Goal: Task Accomplishment & Management: Use online tool/utility

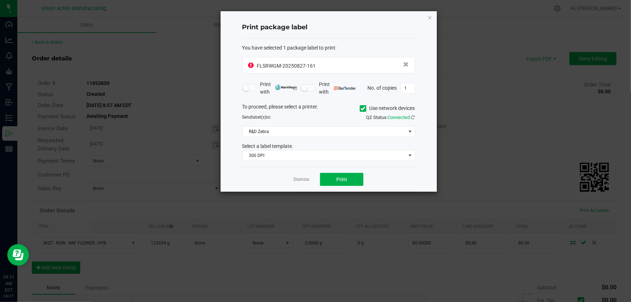
scroll to position [92, 0]
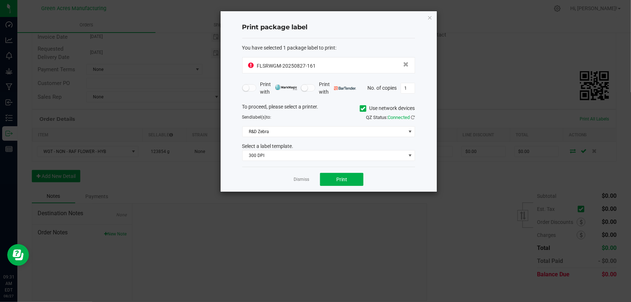
click at [370, 47] on div "You have selected 1 package label to print :" at bounding box center [328, 48] width 173 height 8
click at [340, 64] on div "FLSRWGM-20250827-161" at bounding box center [329, 65] width 161 height 10
click at [339, 64] on div "FLSRWGM-20250827-161" at bounding box center [329, 65] width 161 height 10
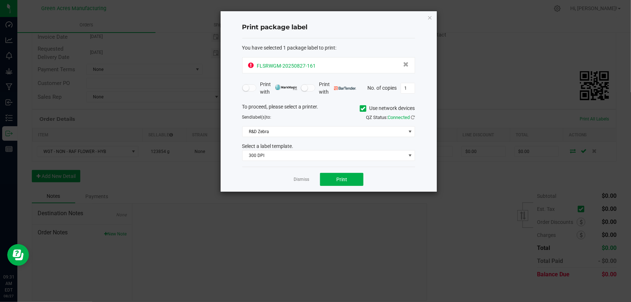
click at [339, 64] on div "FLSRWGM-20250827-161" at bounding box center [329, 65] width 161 height 10
click at [367, 37] on div "Print package label" at bounding box center [328, 27] width 173 height 21
click at [299, 178] on link "Dismiss" at bounding box center [302, 180] width 16 height 6
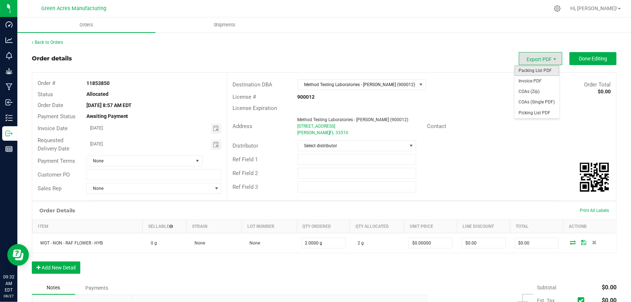
click at [547, 71] on span "Packing List PDF" at bounding box center [537, 70] width 45 height 10
click at [460, 147] on div "Distributor Select distributor" at bounding box center [421, 146] width 389 height 14
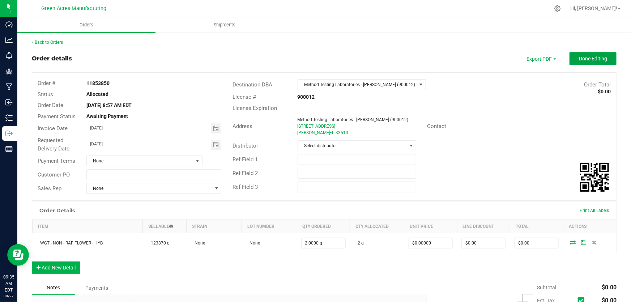
click at [572, 59] on button "Done Editing" at bounding box center [593, 58] width 47 height 13
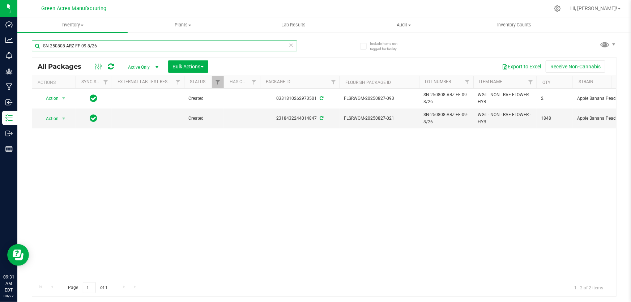
click at [223, 43] on input "SN-250808-ARZ-FF-09-8/26" at bounding box center [165, 46] width 266 height 11
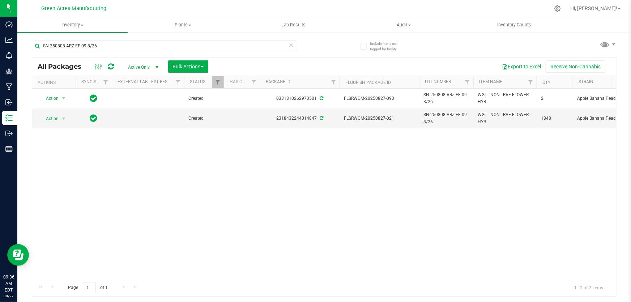
click at [320, 200] on div "Action Action Adjust qty Create package Edit attributes Global inventory Locate…" at bounding box center [324, 184] width 584 height 190
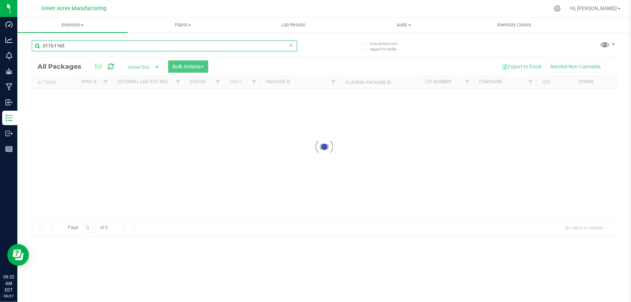
click at [173, 46] on input "0115-1165" at bounding box center [165, 46] width 266 height 11
paste input "FLSRWGM-20250827-161"
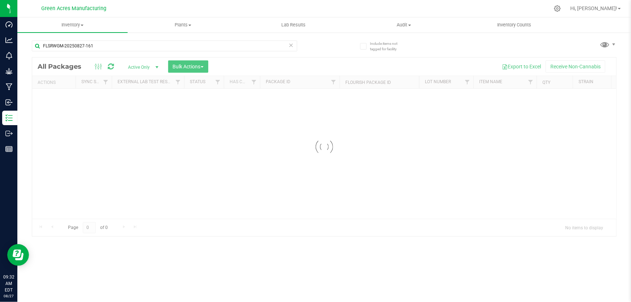
click at [329, 180] on div at bounding box center [324, 147] width 584 height 179
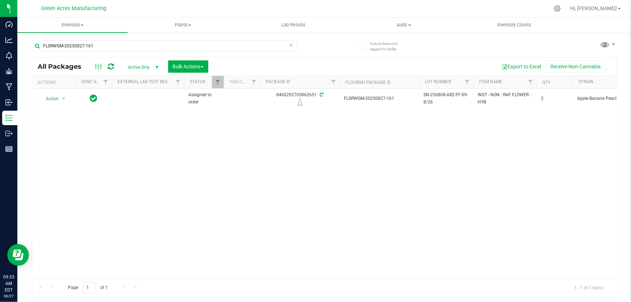
click at [350, 202] on div "Action Action Edit attributes Global inventory Locate package Package audit log…" at bounding box center [324, 184] width 584 height 190
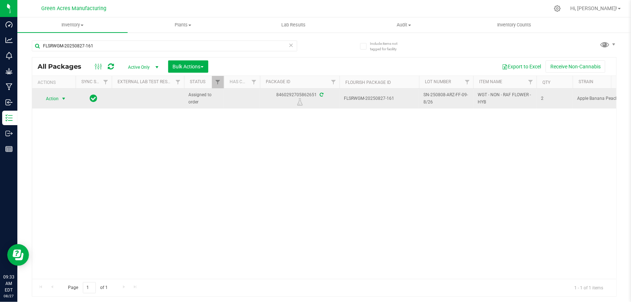
click at [58, 97] on span "Action" at bounding box center [49, 99] width 20 height 10
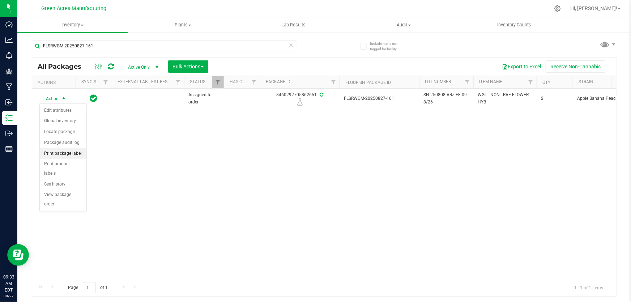
click at [62, 155] on li "Print package label" at bounding box center [63, 153] width 47 height 11
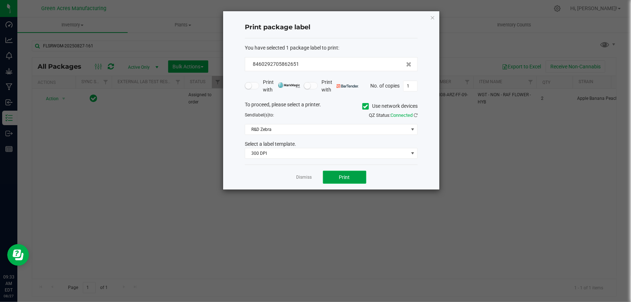
click at [346, 179] on span "Print" at bounding box center [344, 177] width 11 height 6
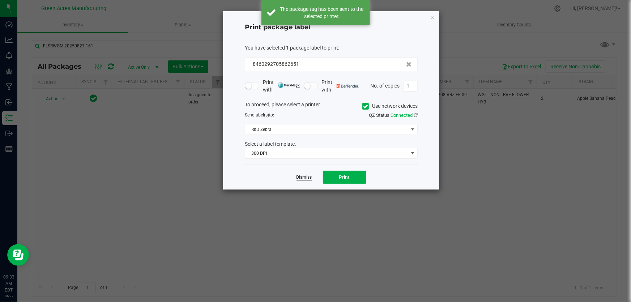
click at [302, 177] on link "Dismiss" at bounding box center [305, 177] width 16 height 6
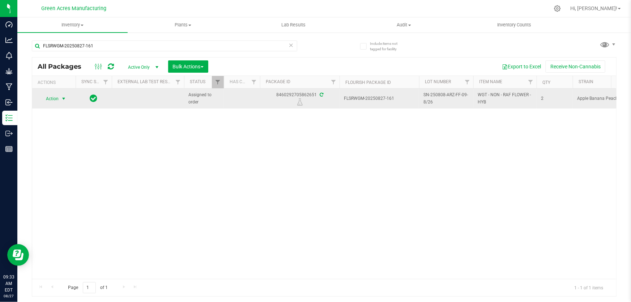
click at [58, 94] on span "Action" at bounding box center [49, 99] width 20 height 10
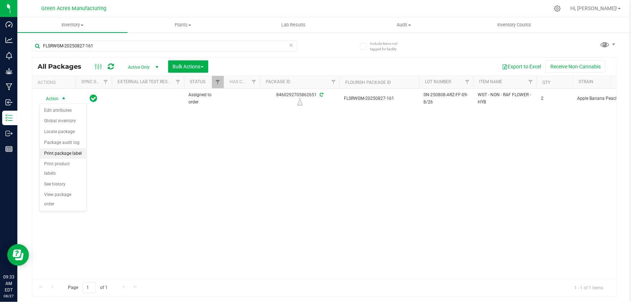
click at [68, 154] on li "Print package label" at bounding box center [63, 153] width 47 height 11
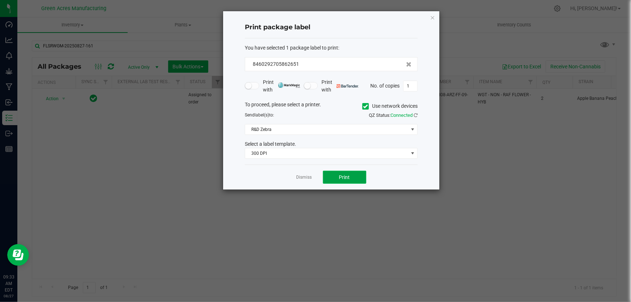
click at [348, 178] on span "Print" at bounding box center [344, 177] width 11 height 6
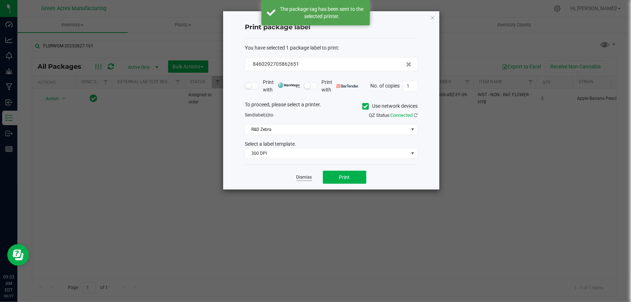
click at [303, 180] on link "Dismiss" at bounding box center [305, 177] width 16 height 6
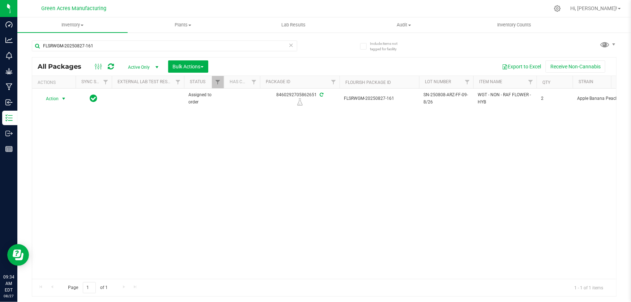
click at [291, 182] on div "Action Action Edit attributes Global inventory Locate package Package audit log…" at bounding box center [324, 184] width 584 height 190
click at [284, 208] on div "Action Action Edit attributes Global inventory Locate package Package audit log…" at bounding box center [324, 184] width 584 height 190
click at [253, 164] on div "Action Action Edit attributes Global inventory Locate package Package audit log…" at bounding box center [324, 184] width 584 height 190
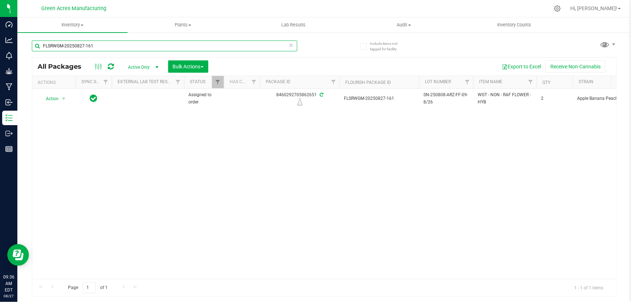
click at [180, 51] on input "FLSRWGM-20250827-161" at bounding box center [165, 46] width 266 height 11
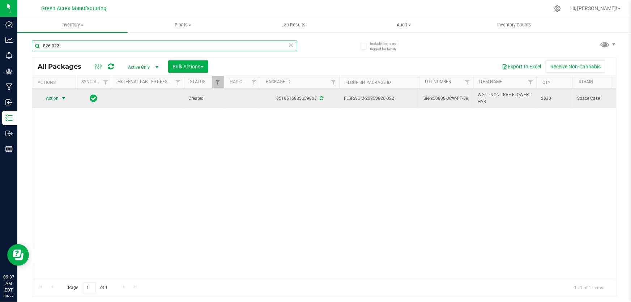
type input "826-022"
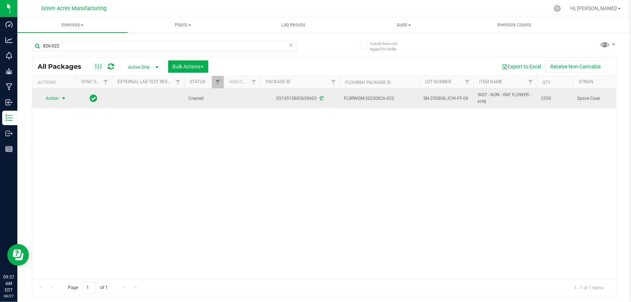
click at [63, 94] on span "select" at bounding box center [63, 98] width 9 height 10
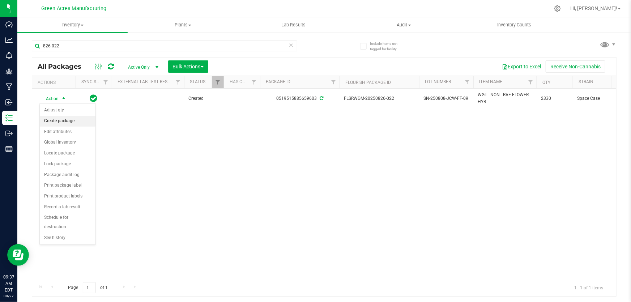
click at [64, 118] on li "Create package" at bounding box center [68, 121] width 56 height 11
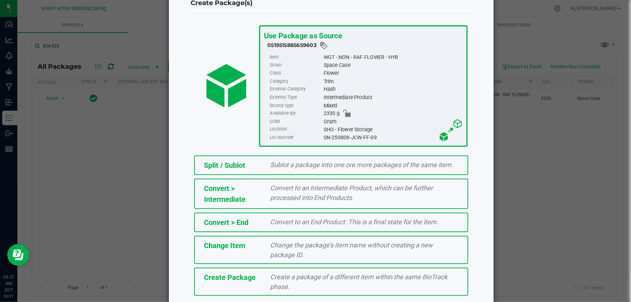
scroll to position [50, 0]
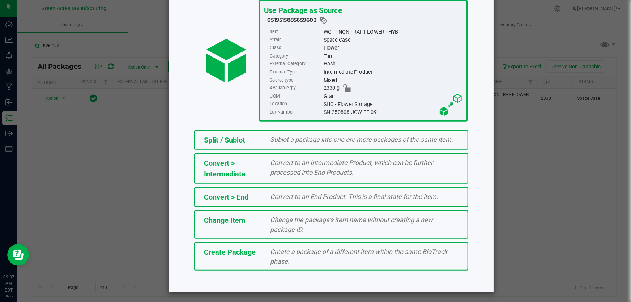
click at [368, 261] on div "Create a package of a different item within the same BioTrack phase." at bounding box center [364, 257] width 199 height 20
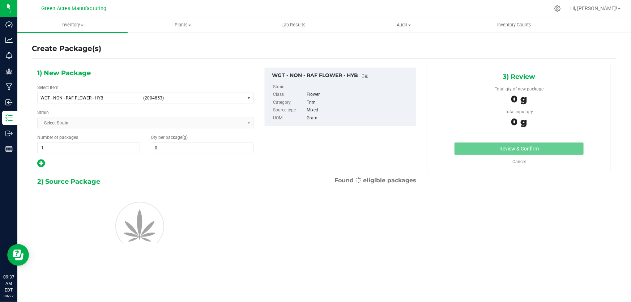
type input "0.0000"
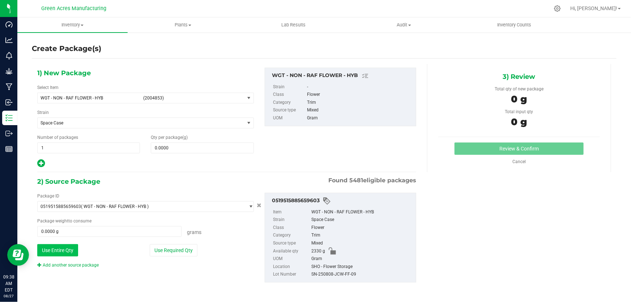
click at [61, 252] on button "Use Entire Qty" at bounding box center [57, 250] width 41 height 12
type input "2330.0000 g"
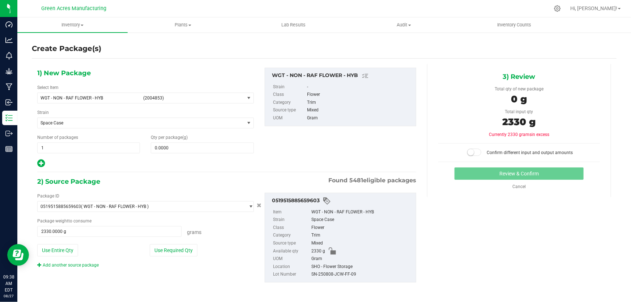
click at [73, 259] on div "Package ID 0519515885659603 ( WGT - NON - RAF FLOWER - HYB ) 0000518841815896 0…" at bounding box center [146, 231] width 228 height 76
click at [78, 266] on link "Add another source package" at bounding box center [68, 265] width 62 height 5
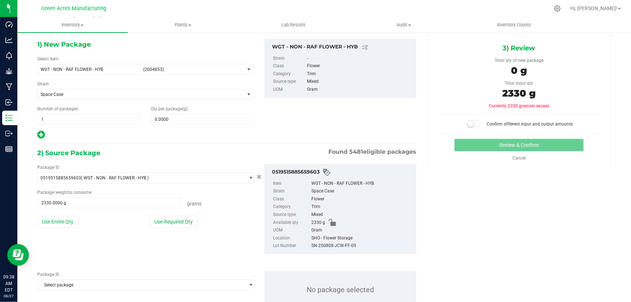
scroll to position [55, 0]
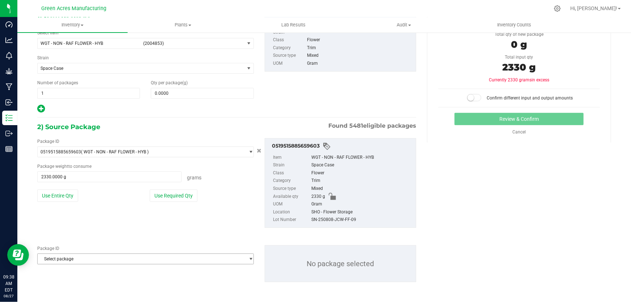
click at [124, 254] on span "Select package" at bounding box center [141, 259] width 207 height 10
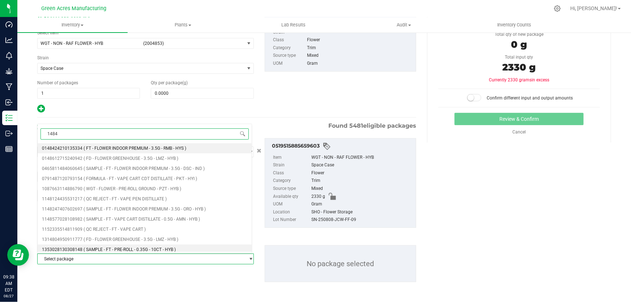
type input "14847"
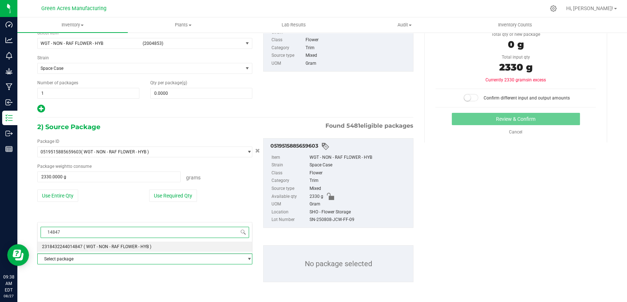
click at [127, 244] on span "( WGT - NON - RAF FLOWER - HYB )" at bounding box center [118, 246] width 68 height 5
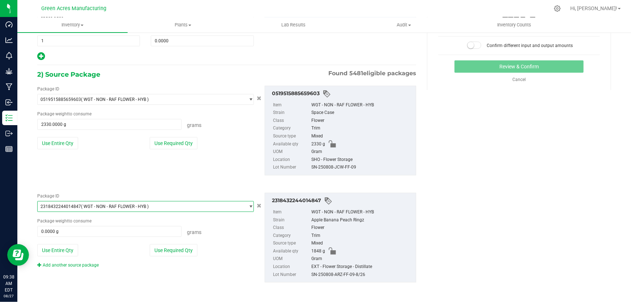
scroll to position [108, 0]
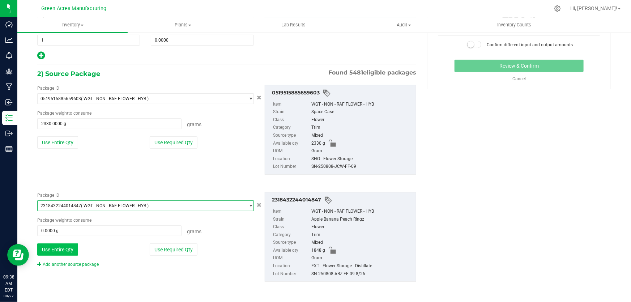
click at [67, 250] on button "Use Entire Qty" at bounding box center [57, 250] width 41 height 12
type input "1848.0000 g"
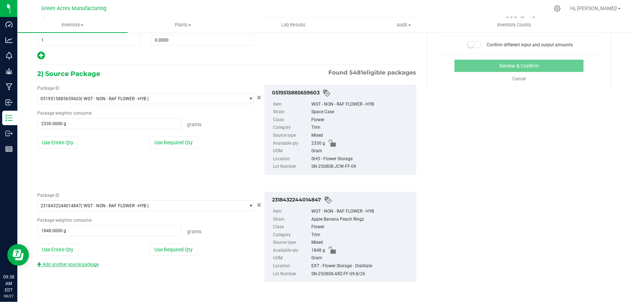
click at [86, 263] on link "Add another source package" at bounding box center [68, 264] width 62 height 5
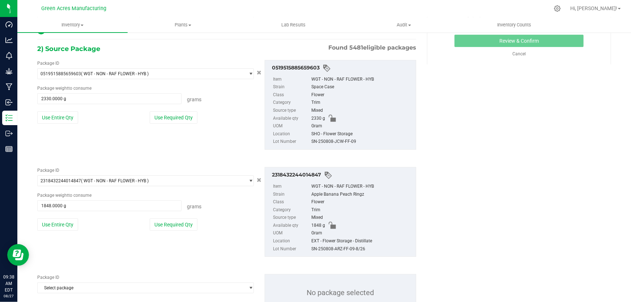
scroll to position [162, 0]
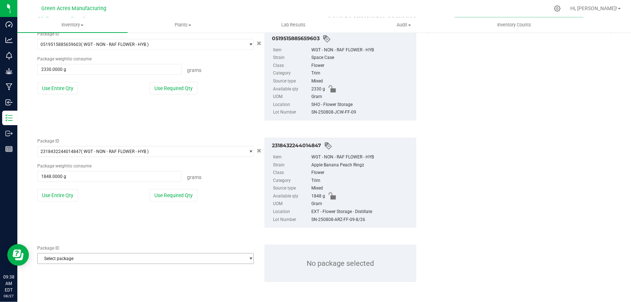
click at [110, 259] on span "Select package" at bounding box center [141, 259] width 207 height 10
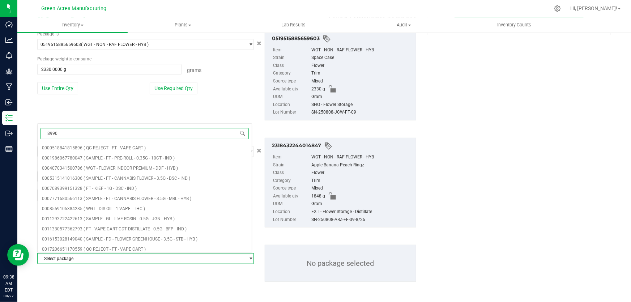
type input "89901"
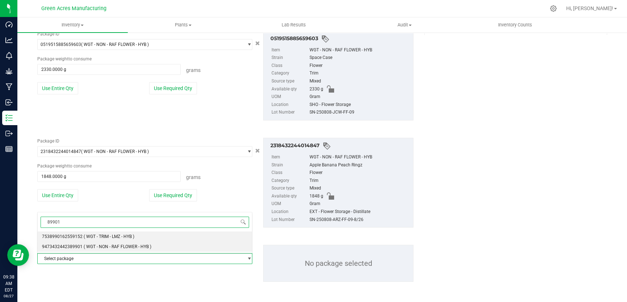
click at [130, 246] on span "( WGT - NON - RAF FLOWER - HYB )" at bounding box center [118, 246] width 68 height 5
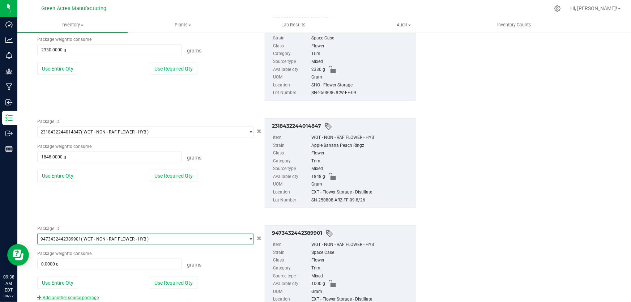
scroll to position [215, 0]
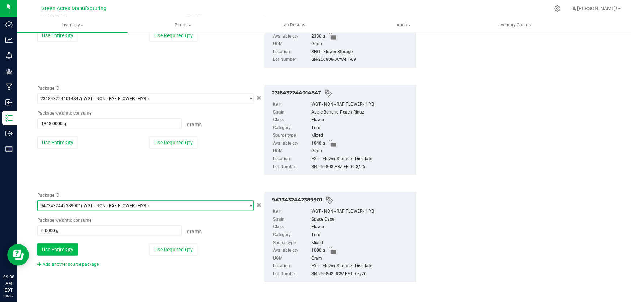
click at [62, 252] on button "Use Entire Qty" at bounding box center [57, 250] width 41 height 12
type input "1000.0000 g"
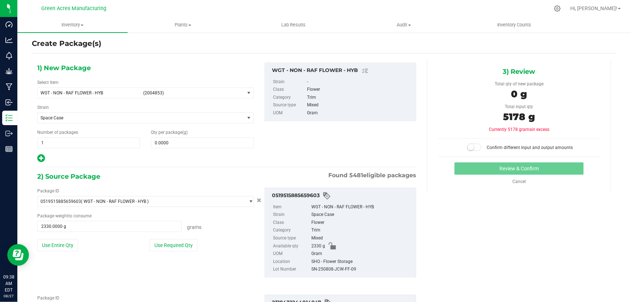
scroll to position [0, 0]
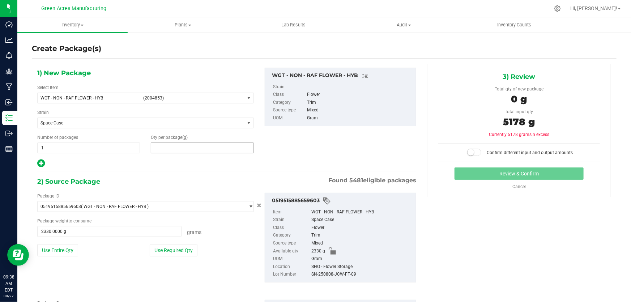
click at [236, 148] on span at bounding box center [202, 148] width 103 height 11
type input "5178"
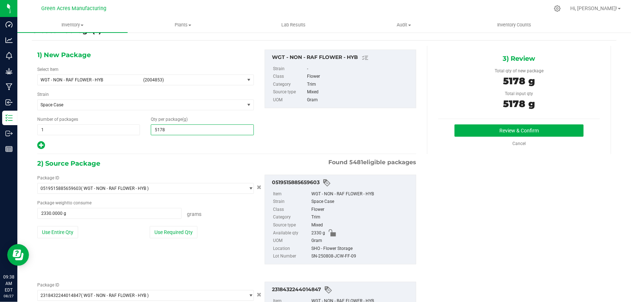
scroll to position [18, 0]
type input "5,178.0000"
click at [470, 129] on button "Review & Confirm" at bounding box center [520, 131] width 130 height 12
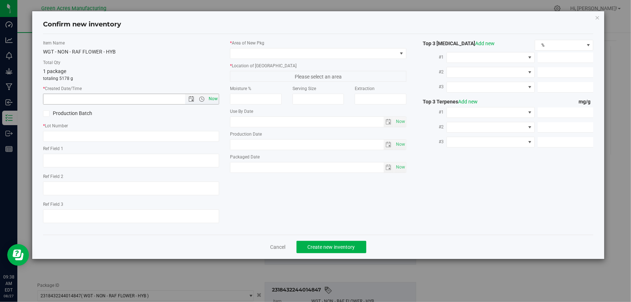
click at [217, 100] on span "Now" at bounding box center [213, 99] width 12 height 10
type input "[DATE] 9:38 AM"
click at [276, 49] on span at bounding box center [313, 53] width 166 height 10
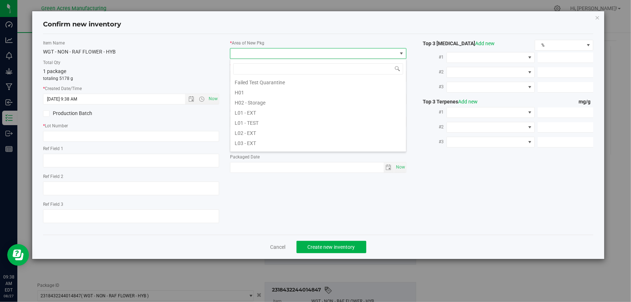
scroll to position [98, 0]
click at [255, 138] on li "L02 - EXT" at bounding box center [318, 137] width 176 height 10
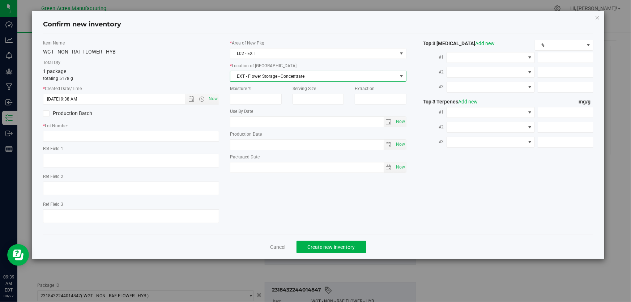
click at [279, 79] on span "EXT - Flower Storage - Concentrate" at bounding box center [313, 76] width 166 height 10
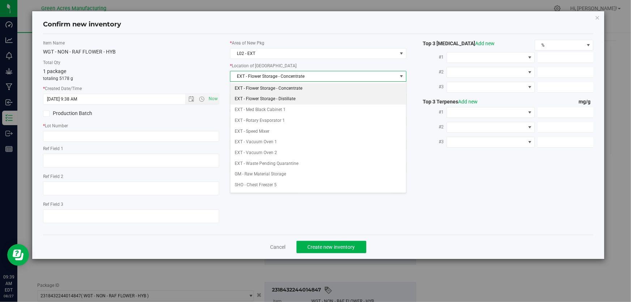
click at [285, 101] on li "EXT - Flower Storage - Distillate" at bounding box center [318, 99] width 176 height 11
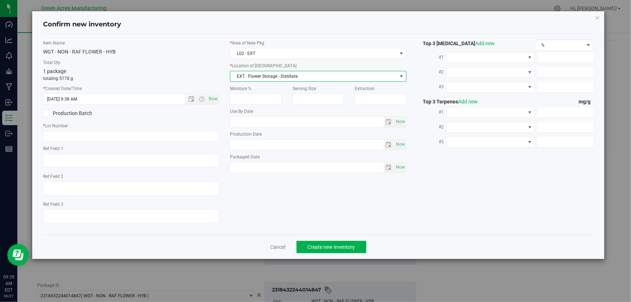
click at [172, 47] on div "Item Name WGT - NON - RAF FLOWER - HYB" at bounding box center [131, 48] width 176 height 16
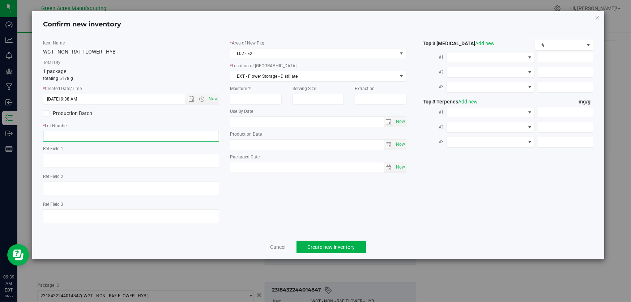
click at [134, 136] on input "text" at bounding box center [131, 136] width 176 height 11
type input "GA-250827-HYB-THC"
click at [148, 45] on label "Item Name" at bounding box center [131, 43] width 176 height 7
click at [351, 246] on span "Create new inventory" at bounding box center [331, 247] width 47 height 6
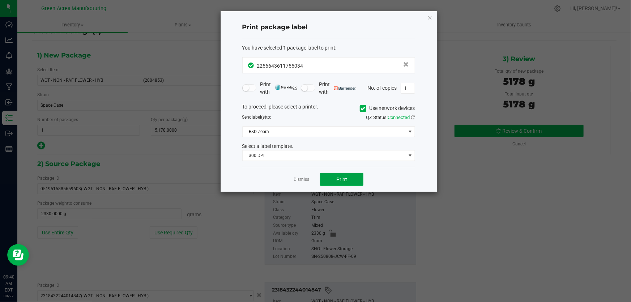
click at [354, 182] on button "Print" at bounding box center [341, 179] width 43 height 13
